Goal: Transaction & Acquisition: Purchase product/service

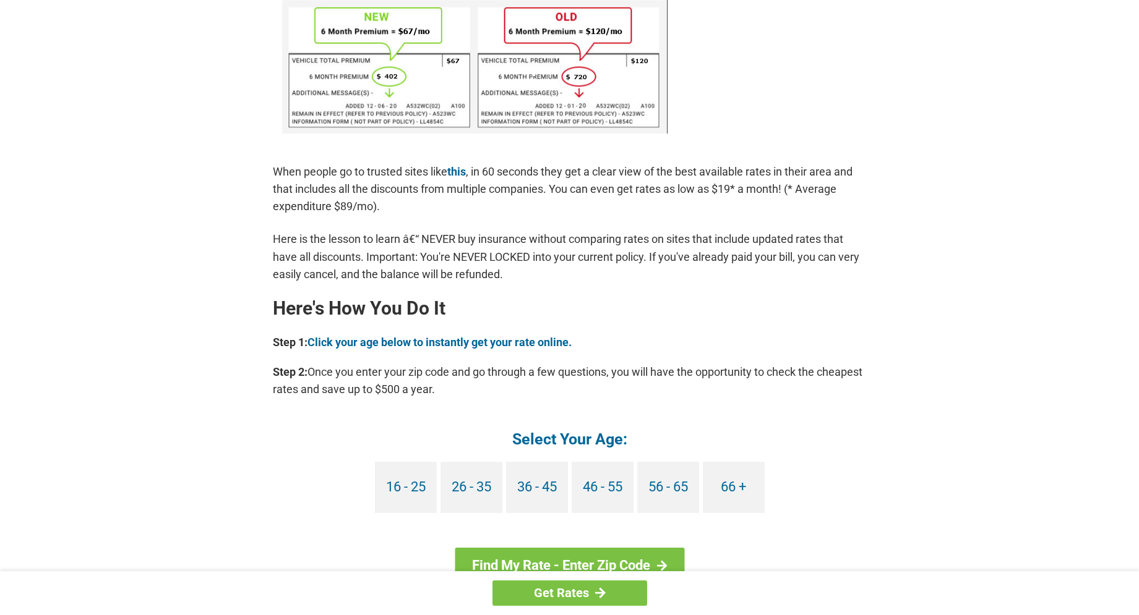
scroll to position [854, 0]
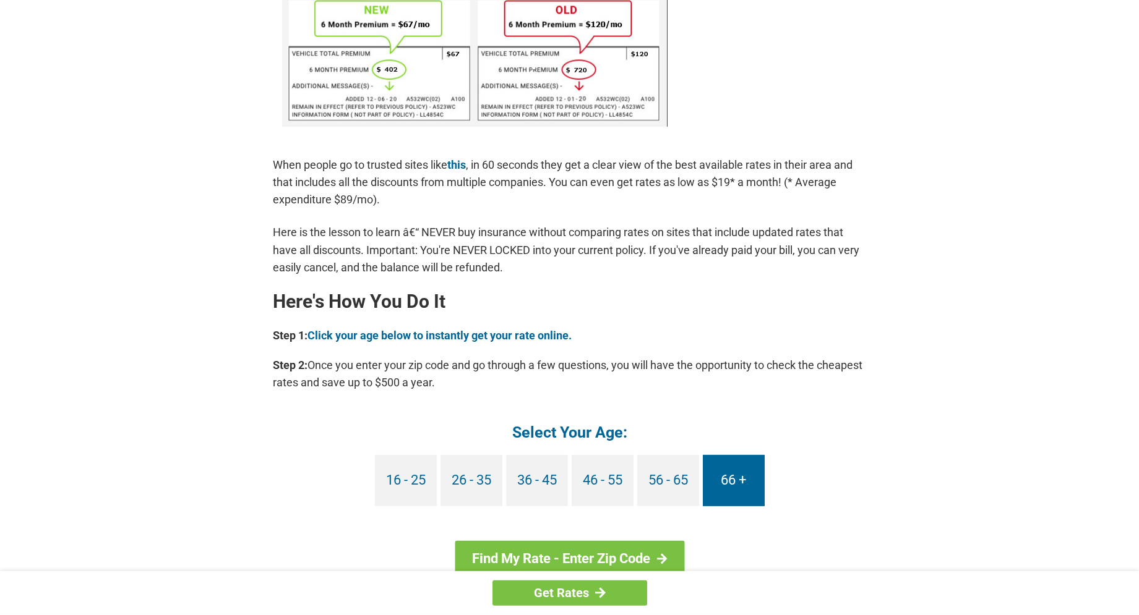
click at [727, 469] on link "66 +" at bounding box center [734, 480] width 62 height 51
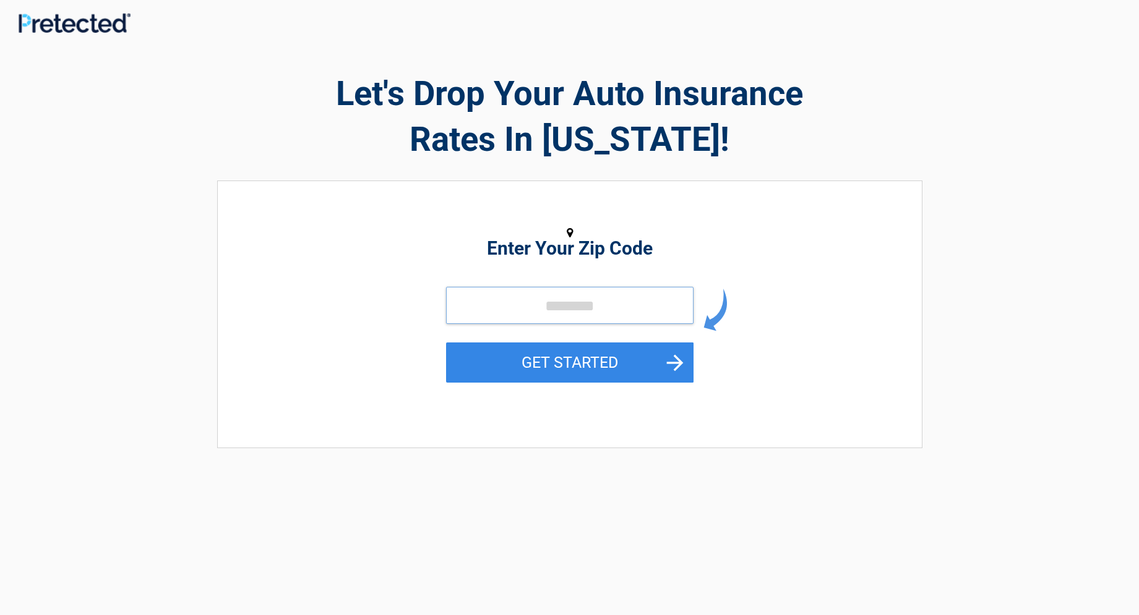
click at [499, 305] on input "tel" at bounding box center [569, 305] width 247 height 37
click at [474, 310] on input "tel" at bounding box center [569, 305] width 247 height 37
click at [586, 359] on button "GET STARTED" at bounding box center [569, 363] width 247 height 40
